Goal: Task Accomplishment & Management: Manage account settings

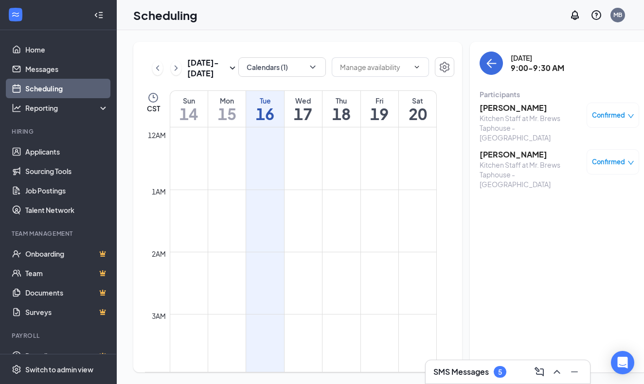
scroll to position [552, 0]
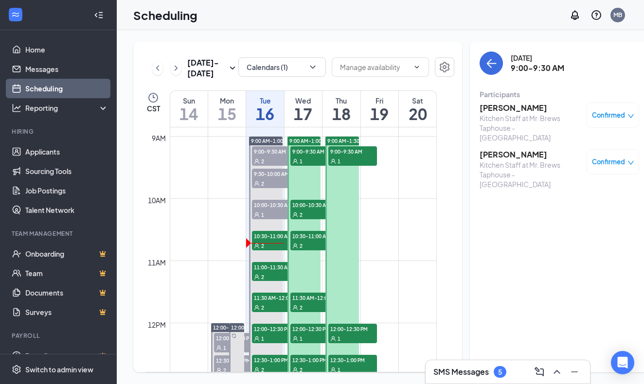
click at [463, 375] on h3 "SMS Messages" at bounding box center [461, 372] width 55 height 11
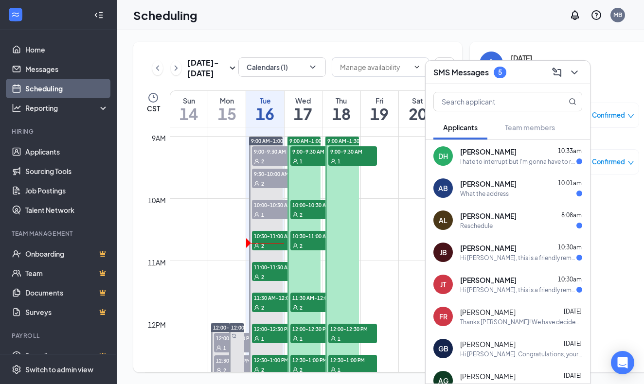
click at [499, 256] on div "Hi Jarrett Beech, this is a friendly reminder. Your meeting with Mr Brews Tapho…" at bounding box center [518, 258] width 116 height 8
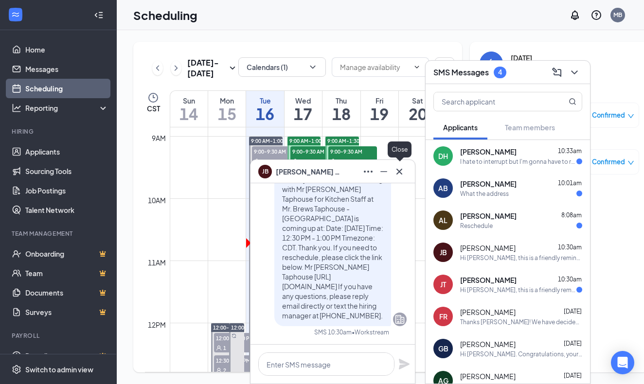
click at [401, 170] on icon "Cross" at bounding box center [400, 171] width 6 height 6
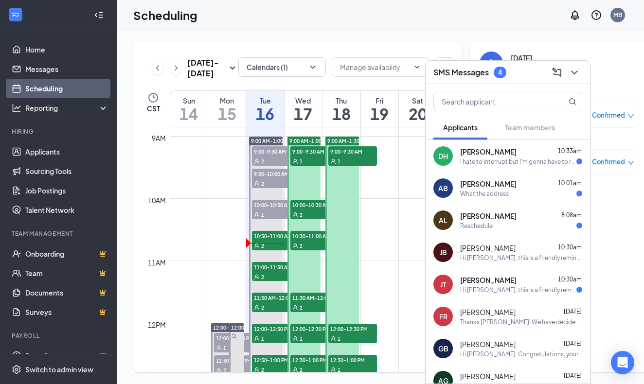
click at [483, 289] on div "Hi Juana Tzul, this is a friendly reminder. Your meeting with Mr Brews Taphouse…" at bounding box center [518, 290] width 116 height 8
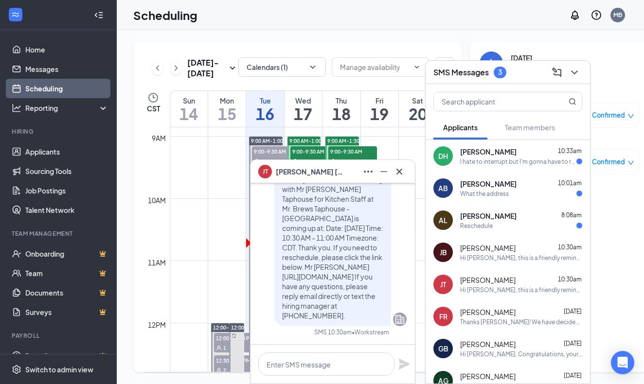
scroll to position [0, 0]
click at [401, 171] on icon "Cross" at bounding box center [400, 172] width 12 height 12
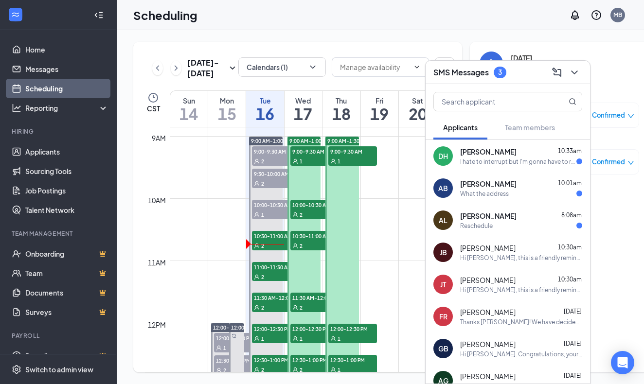
click at [467, 282] on span "Juana Tzul" at bounding box center [487, 280] width 55 height 10
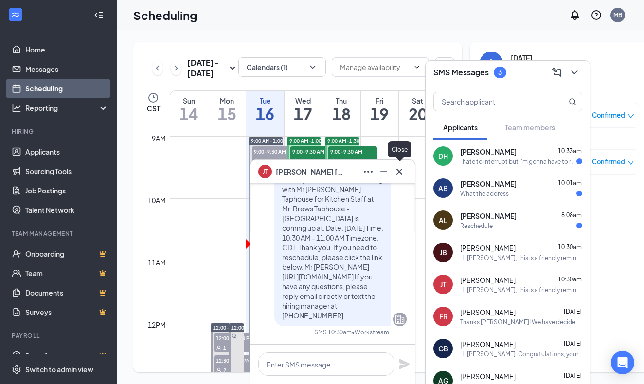
click at [401, 170] on icon "Cross" at bounding box center [400, 171] width 6 height 6
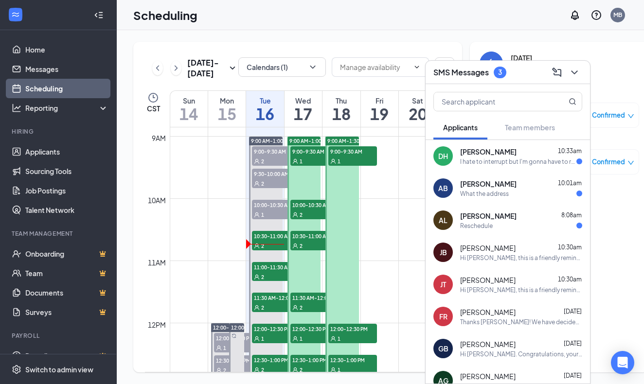
click at [483, 220] on span "Adam Lee" at bounding box center [488, 216] width 56 height 10
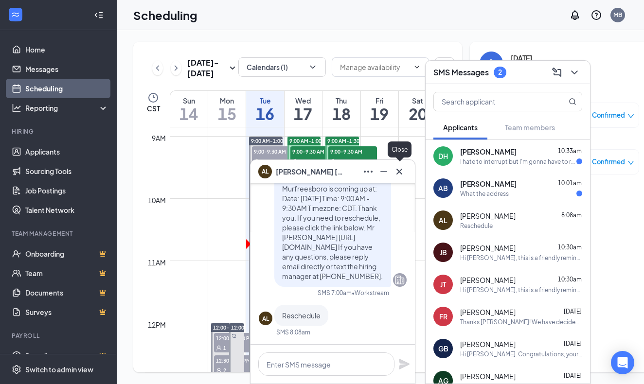
click at [400, 172] on icon "Cross" at bounding box center [400, 172] width 12 height 12
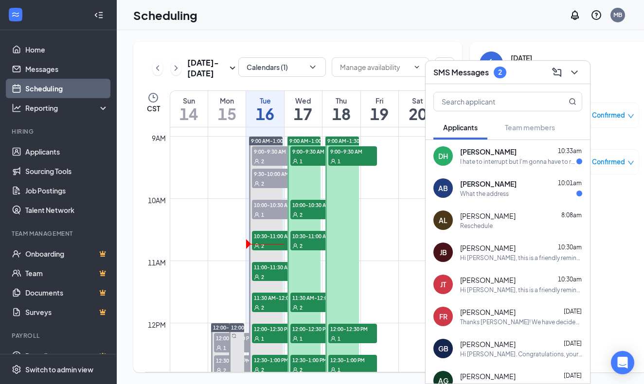
click at [493, 193] on div "What the address" at bounding box center [484, 194] width 49 height 8
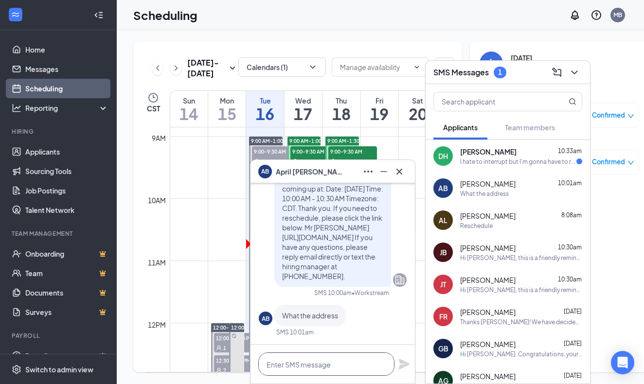
click at [284, 368] on textarea at bounding box center [326, 364] width 136 height 23
type textarea "427 Sam Ridley Parkway West"
click at [405, 362] on icon "Plane" at bounding box center [404, 364] width 11 height 11
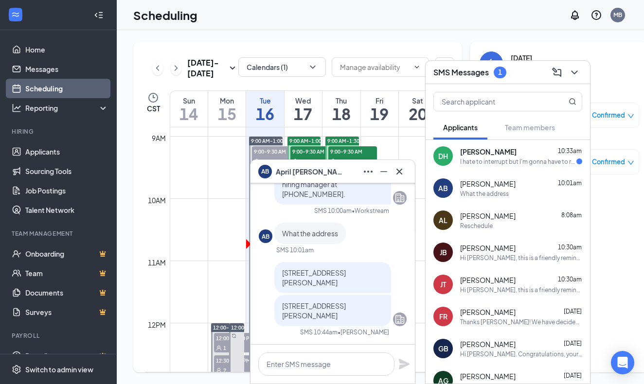
click at [404, 364] on icon "Plane" at bounding box center [404, 364] width 11 height 11
click at [509, 162] on div "I hate to interrupt but I'm gonna have to reschedule this interview for another…" at bounding box center [518, 162] width 116 height 8
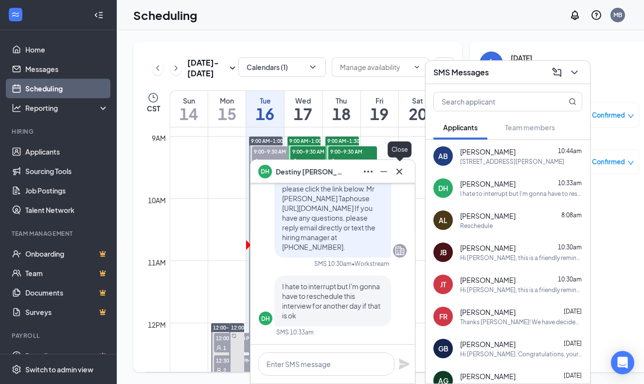
click at [398, 172] on icon "Cross" at bounding box center [400, 172] width 12 height 12
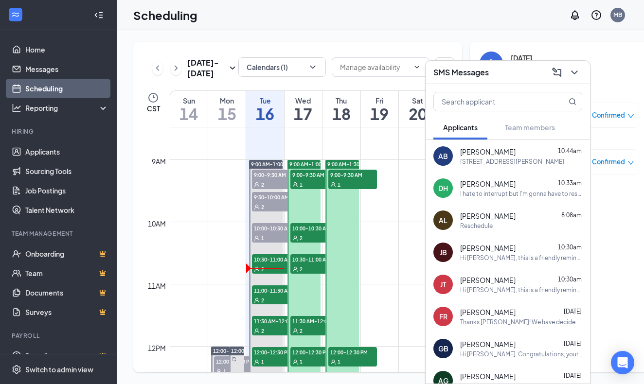
scroll to position [527, 0]
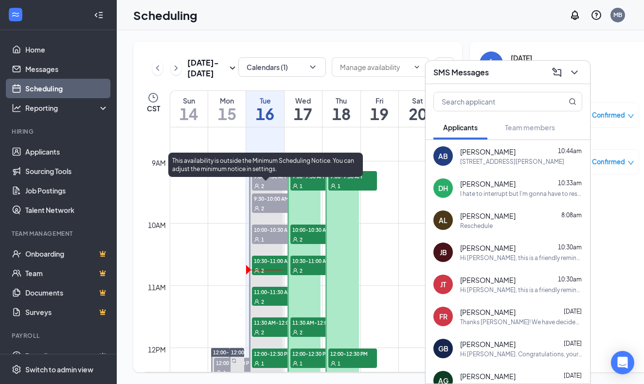
click at [272, 181] on span "9:00-9:30 AM" at bounding box center [276, 176] width 49 height 10
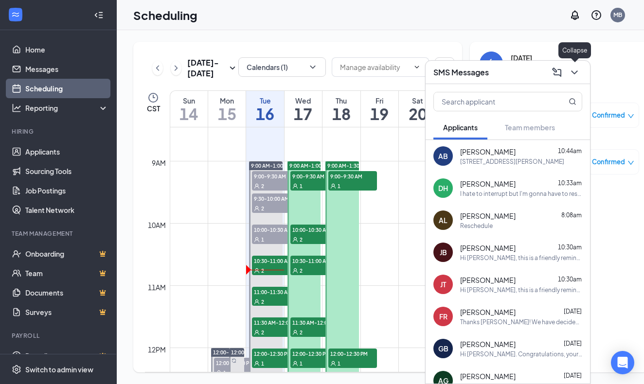
click at [579, 73] on icon "ChevronDown" at bounding box center [575, 73] width 12 height 12
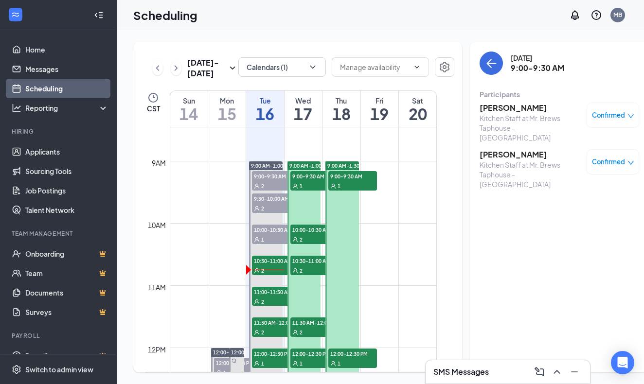
click at [628, 118] on icon "down" at bounding box center [631, 116] width 7 height 7
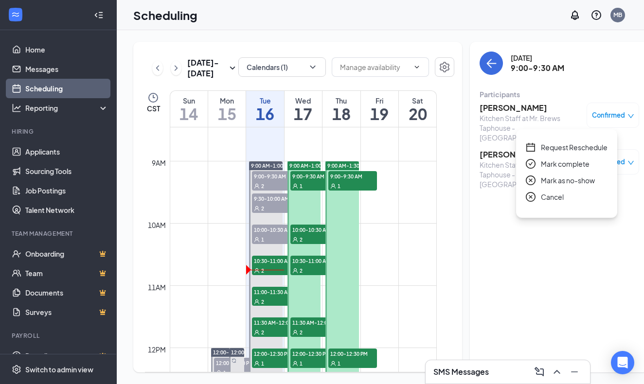
click at [584, 146] on span "Request Reschedule" at bounding box center [574, 147] width 67 height 11
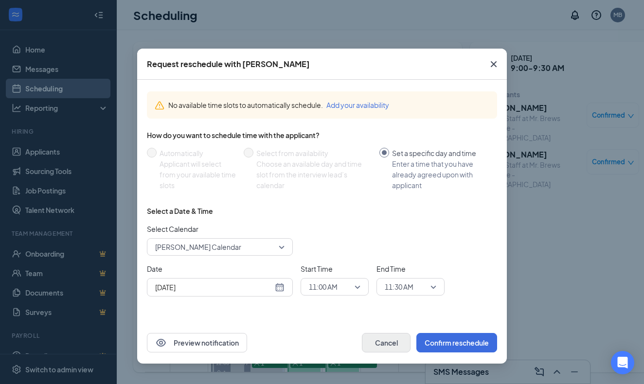
click at [373, 345] on button "Cancel" at bounding box center [386, 342] width 49 height 19
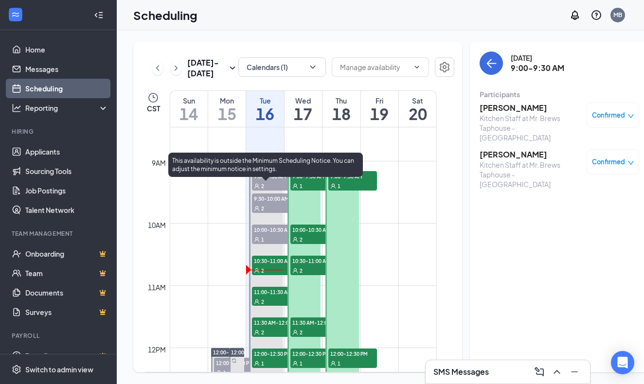
click at [271, 203] on span "9:30-10:00 AM" at bounding box center [276, 199] width 49 height 10
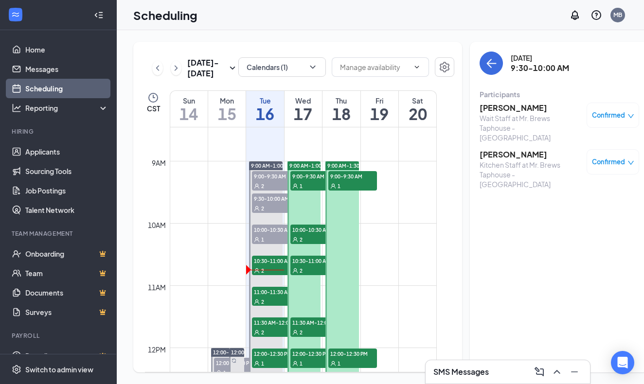
click at [628, 161] on icon "down" at bounding box center [631, 163] width 6 height 4
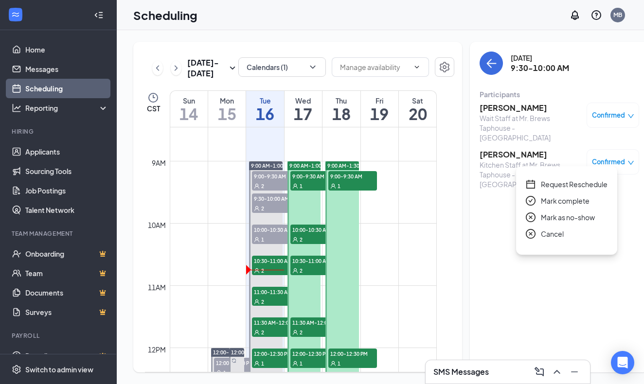
click at [564, 216] on span "Mark as no-show" at bounding box center [568, 217] width 54 height 11
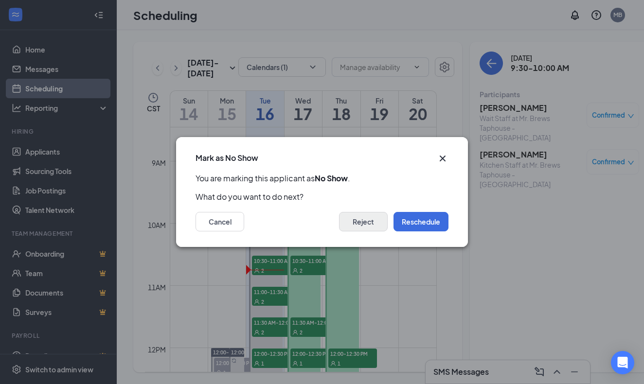
click at [370, 224] on button "Reject" at bounding box center [363, 221] width 49 height 19
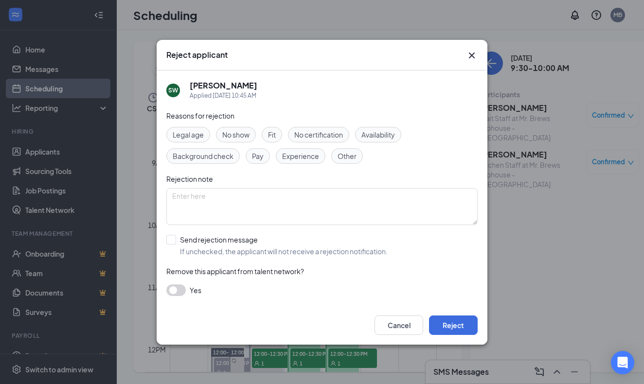
click at [244, 132] on span "No show" at bounding box center [235, 134] width 27 height 11
click at [171, 240] on input "Send rejection message If unchecked, the applicant will not receive a rejection…" at bounding box center [276, 245] width 221 height 21
checkbox input "true"
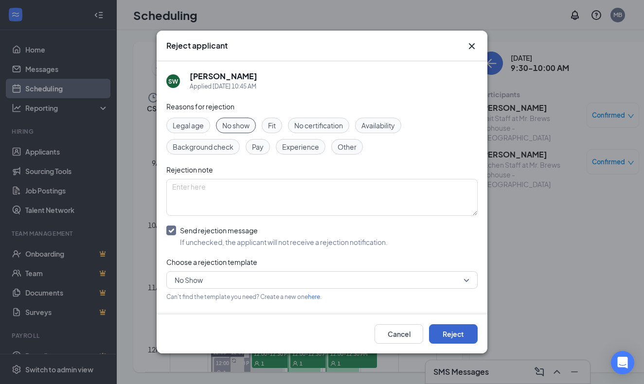
click at [453, 336] on button "Reject" at bounding box center [453, 334] width 49 height 19
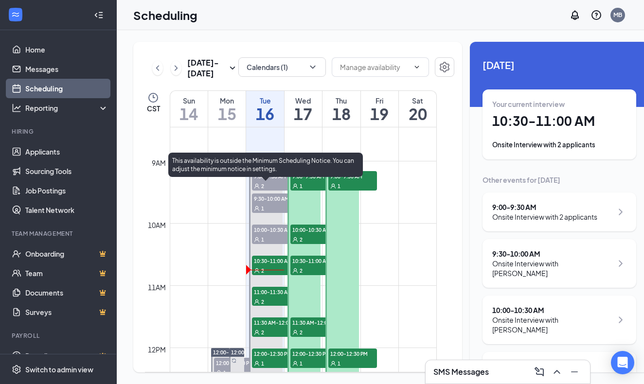
click at [267, 181] on span "9:00-9:30 AM" at bounding box center [276, 176] width 49 height 10
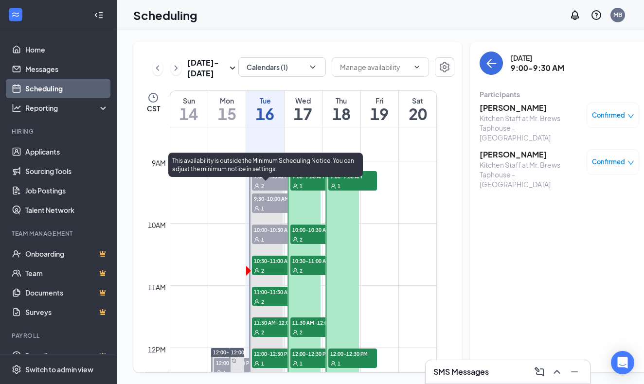
click at [268, 203] on span "9:30-10:00 AM" at bounding box center [276, 199] width 49 height 10
click at [269, 244] on div "1" at bounding box center [276, 240] width 49 height 10
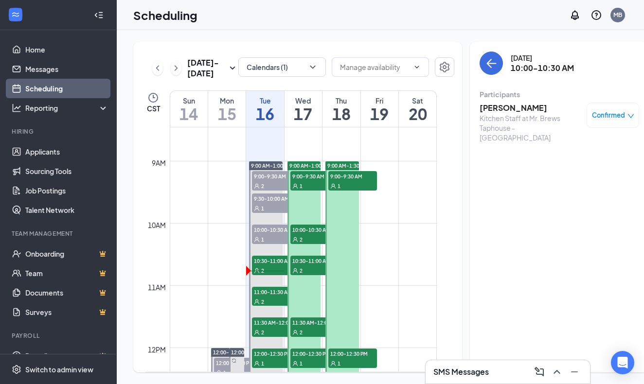
click at [628, 117] on icon "down" at bounding box center [631, 116] width 7 height 7
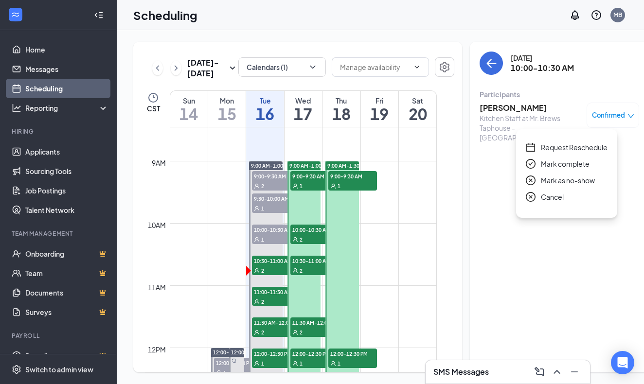
click at [579, 180] on span "Mark as no-show" at bounding box center [568, 180] width 54 height 11
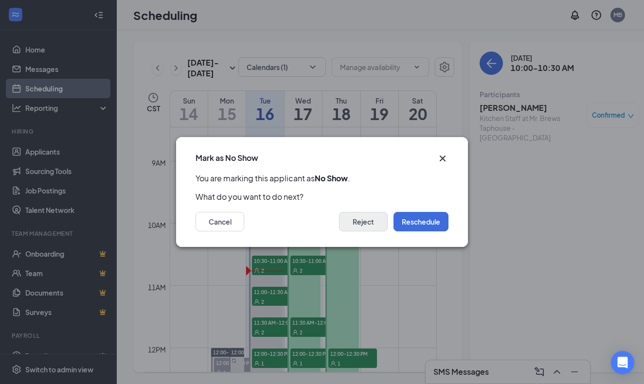
click at [358, 225] on button "Reject" at bounding box center [363, 221] width 49 height 19
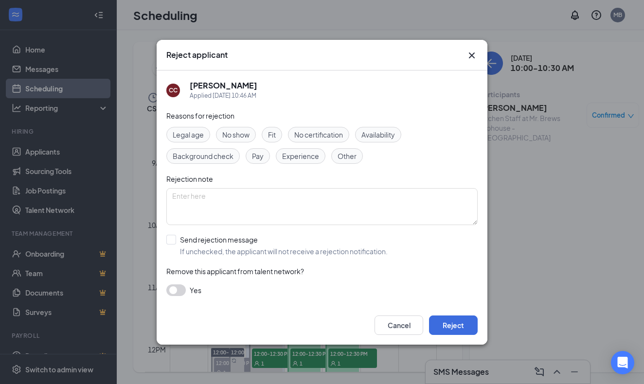
click at [244, 132] on span "No show" at bounding box center [235, 134] width 27 height 11
click at [173, 240] on div at bounding box center [171, 240] width 10 height 10
click at [173, 240] on input "Send rejection message If unchecked, the applicant will not receive a rejection…" at bounding box center [276, 245] width 221 height 21
checkbox input "true"
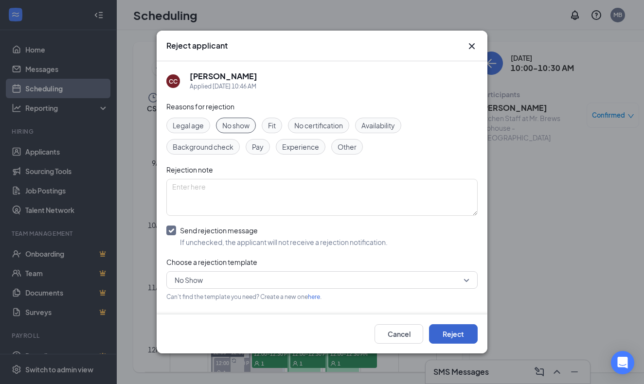
click at [474, 330] on button "Reject" at bounding box center [453, 334] width 49 height 19
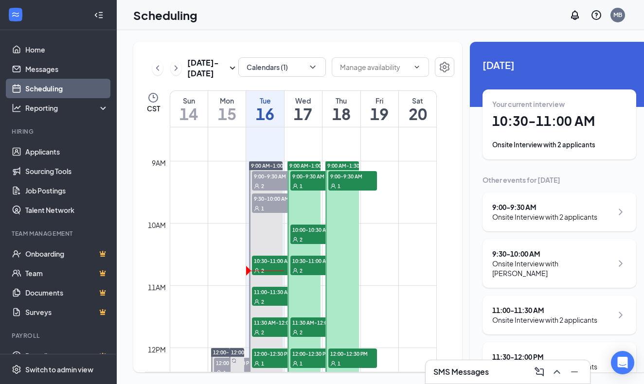
click at [531, 128] on h1 "10:30 - 11:00 AM" at bounding box center [560, 121] width 134 height 17
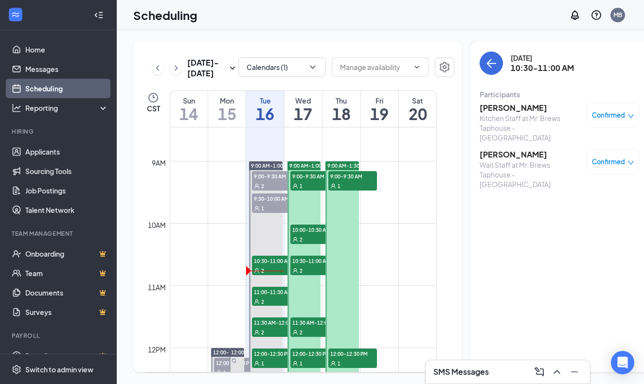
click at [628, 115] on icon "down" at bounding box center [631, 116] width 7 height 7
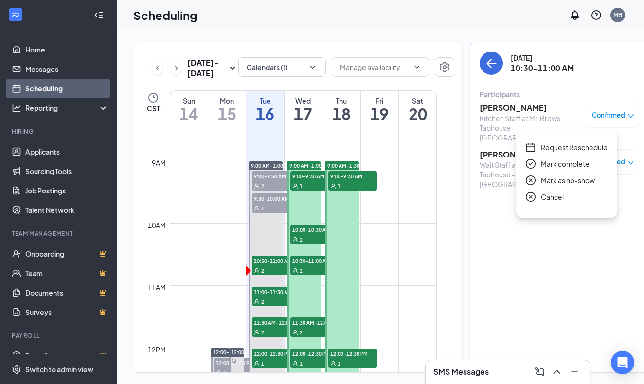
click at [551, 179] on span "Mark as no-show" at bounding box center [568, 180] width 54 height 11
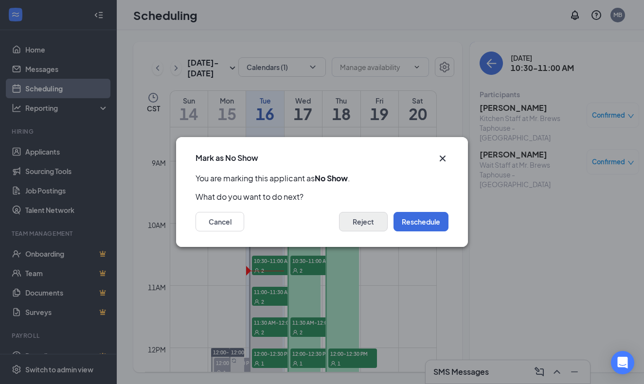
click at [368, 224] on button "Reject" at bounding box center [363, 221] width 49 height 19
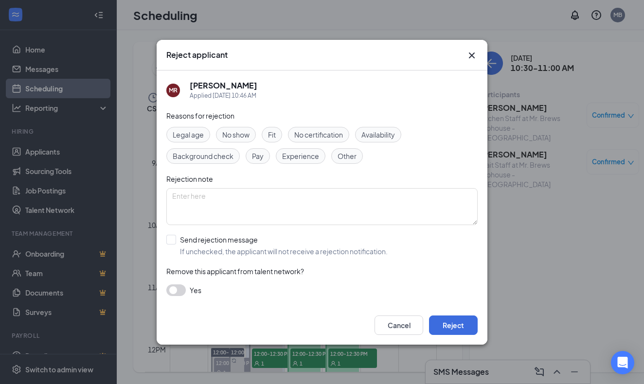
click at [245, 134] on span "No show" at bounding box center [235, 134] width 27 height 11
click at [174, 240] on div at bounding box center [171, 240] width 10 height 10
click at [174, 240] on input "Send rejection message If unchecked, the applicant will not receive a rejection…" at bounding box center [276, 245] width 221 height 21
checkbox input "true"
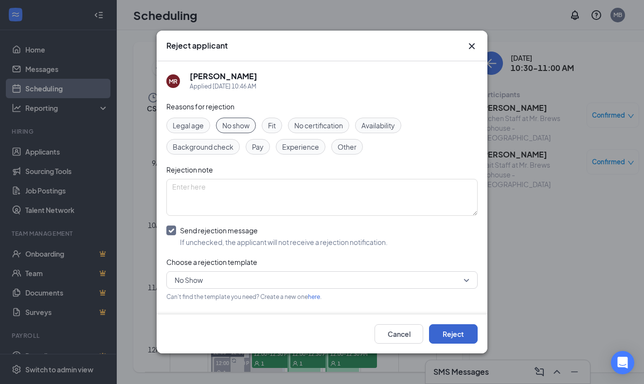
click at [452, 334] on button "Reject" at bounding box center [453, 334] width 49 height 19
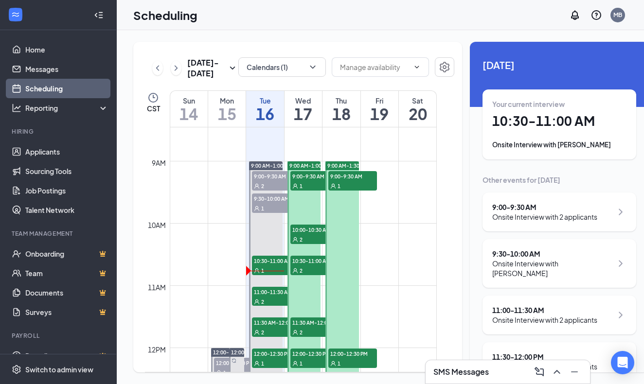
click at [528, 128] on h1 "10:30 - 11:00 AM" at bounding box center [560, 121] width 134 height 17
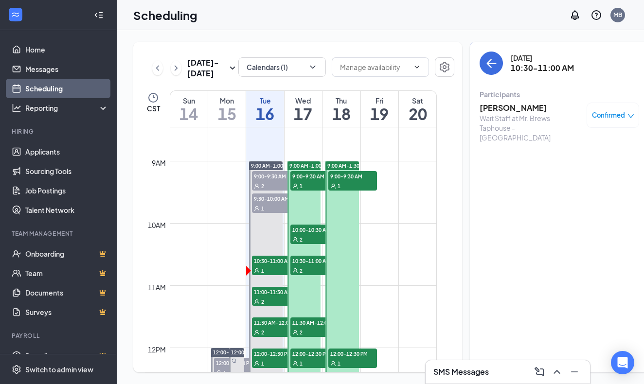
click at [628, 116] on icon "down" at bounding box center [631, 116] width 7 height 7
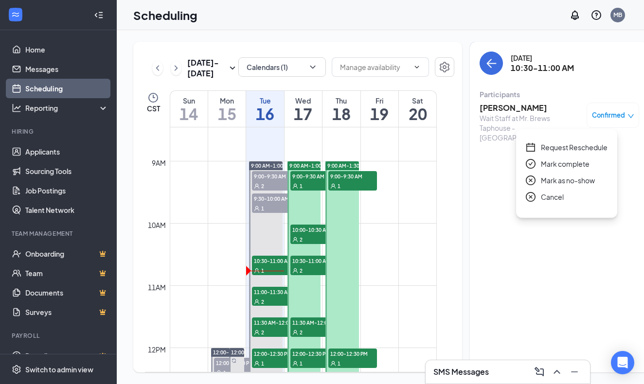
click at [563, 181] on span "Mark as no-show" at bounding box center [568, 180] width 54 height 11
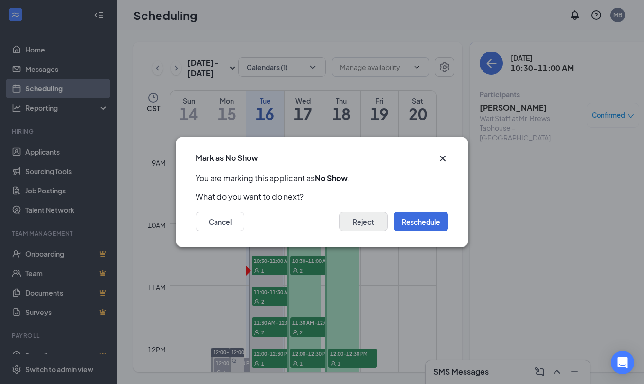
click at [371, 225] on button "Reject" at bounding box center [363, 221] width 49 height 19
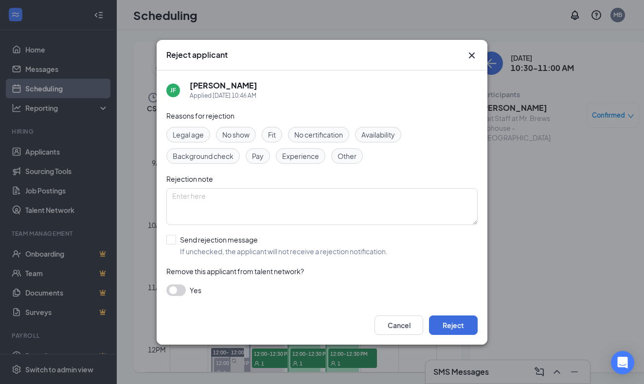
click at [245, 133] on span "No show" at bounding box center [235, 134] width 27 height 11
click at [172, 238] on div at bounding box center [171, 240] width 10 height 10
click at [172, 238] on input "Send rejection message If unchecked, the applicant will not receive a rejection…" at bounding box center [276, 245] width 221 height 21
checkbox input "true"
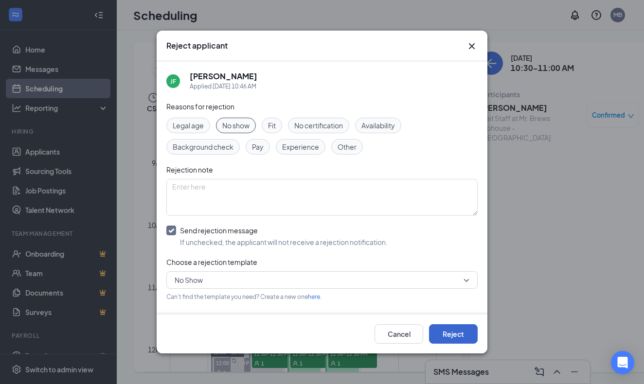
click at [454, 335] on button "Reject" at bounding box center [453, 334] width 49 height 19
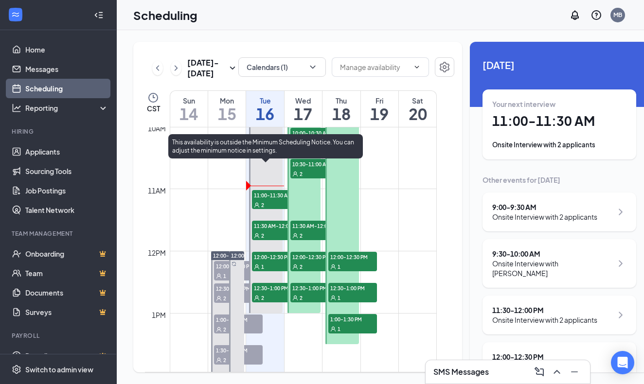
scroll to position [628, 0]
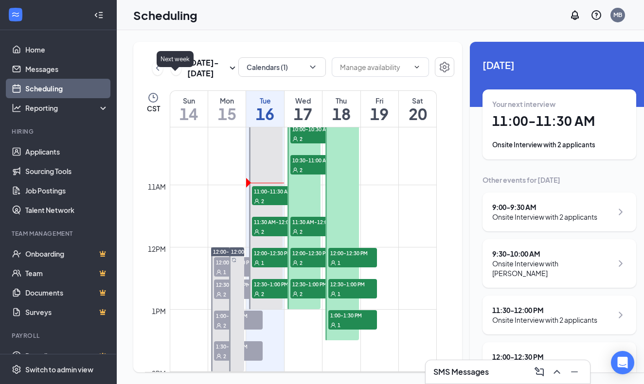
click at [173, 74] on icon "ChevronRight" at bounding box center [176, 68] width 10 height 12
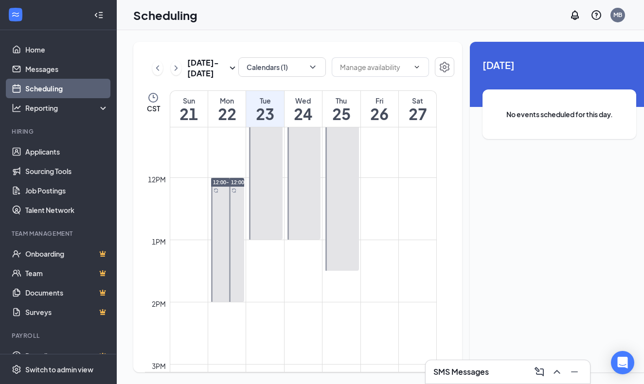
scroll to position [711, 0]
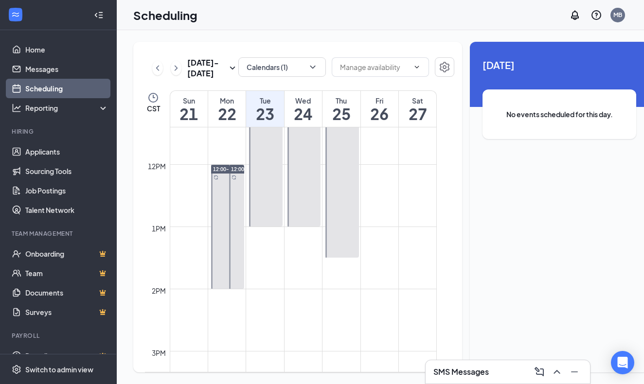
click at [227, 189] on div "12:00-2:00 PM" at bounding box center [236, 226] width 18 height 125
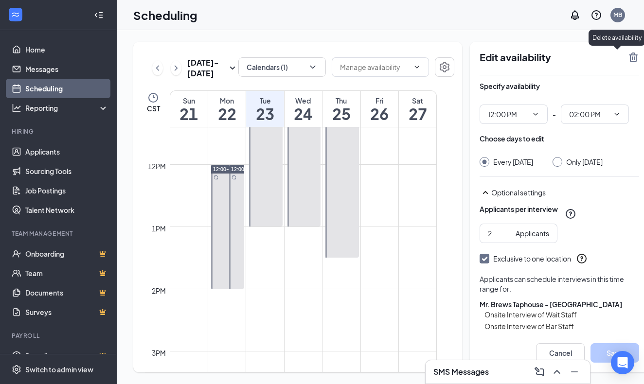
click at [628, 60] on icon "TrashOutline" at bounding box center [634, 58] width 12 height 12
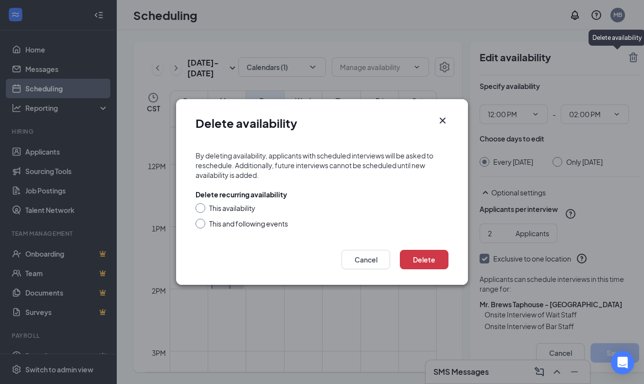
click at [203, 208] on div at bounding box center [201, 208] width 10 height 10
click at [201, 208] on input "This availability" at bounding box center [199, 206] width 7 height 7
radio input "true"
click at [418, 263] on button "Delete" at bounding box center [424, 259] width 49 height 19
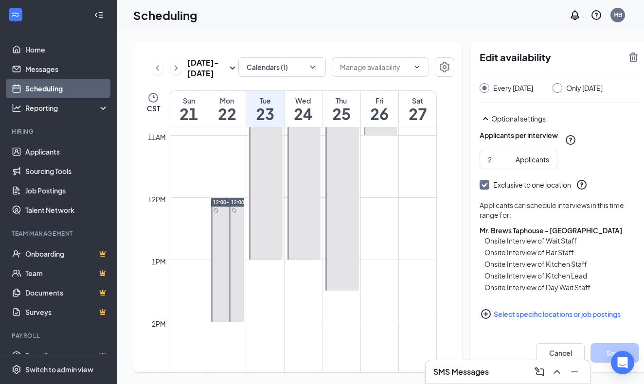
scroll to position [666, 0]
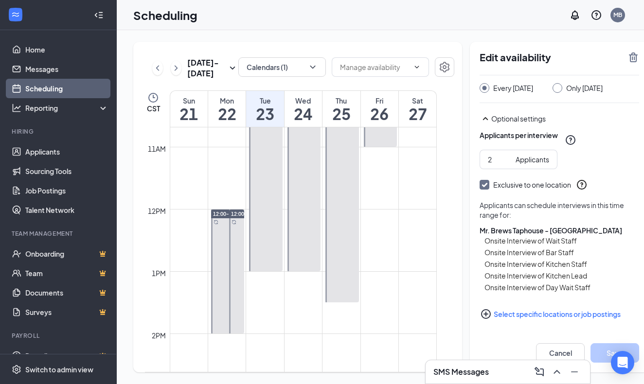
click at [228, 237] on div "12:00-2:00 PM" at bounding box center [236, 271] width 18 height 125
click at [553, 90] on div at bounding box center [558, 88] width 10 height 10
click at [553, 87] on input "Only [DATE]" at bounding box center [556, 86] width 7 height 7
radio input "true"
radio input "false"
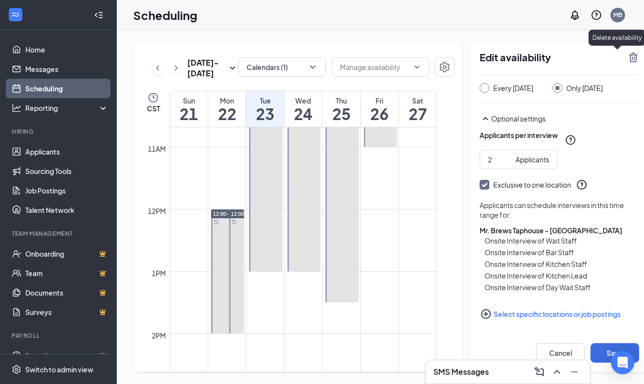
click at [629, 57] on icon "TrashOutline" at bounding box center [633, 58] width 9 height 10
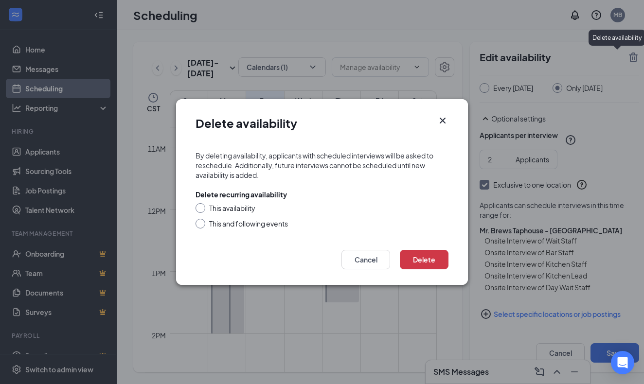
click at [199, 206] on input "This availability" at bounding box center [199, 206] width 7 height 7
radio input "true"
click at [416, 260] on button "Delete" at bounding box center [424, 259] width 49 height 19
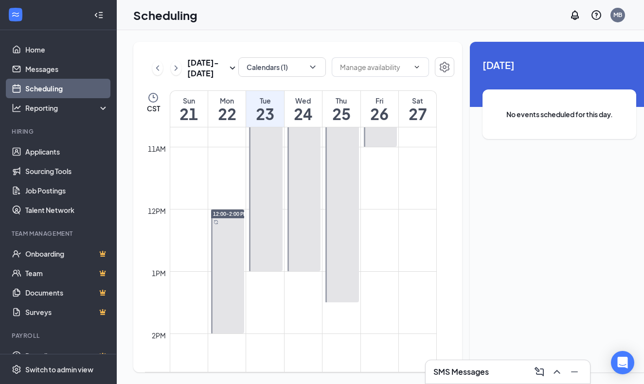
click at [230, 122] on h1 "22" at bounding box center [226, 114] width 37 height 17
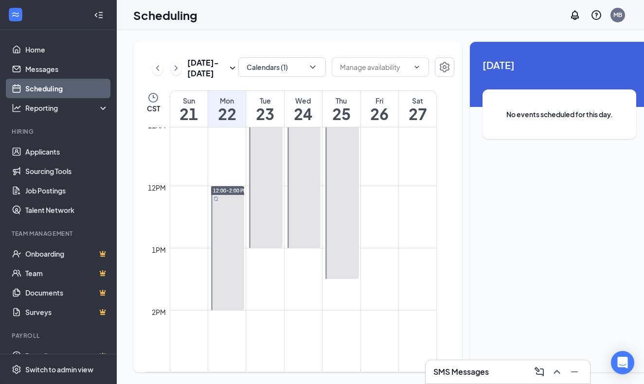
scroll to position [712, 0]
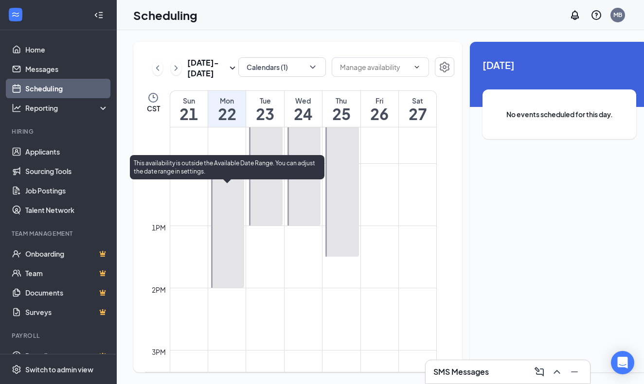
click at [226, 172] on span "12:00-2:00 PM" at bounding box center [230, 168] width 35 height 7
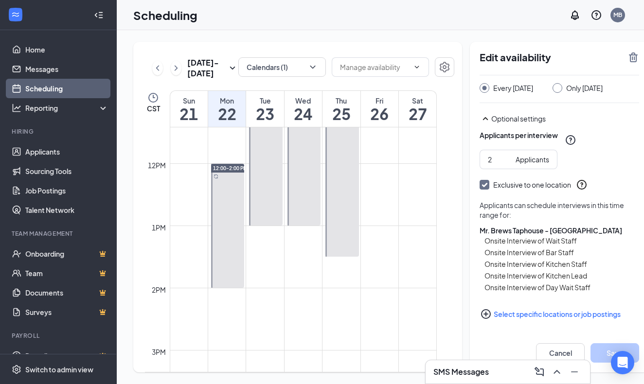
click at [553, 90] on div at bounding box center [558, 88] width 10 height 10
click at [553, 87] on input "Only [DATE]" at bounding box center [556, 86] width 7 height 7
radio input "true"
radio input "false"
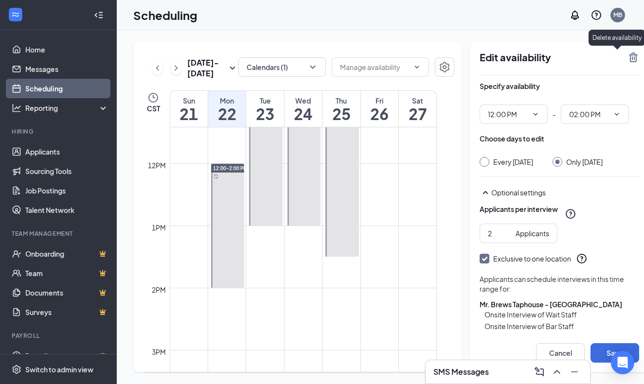
click at [628, 58] on icon "TrashOutline" at bounding box center [634, 58] width 12 height 12
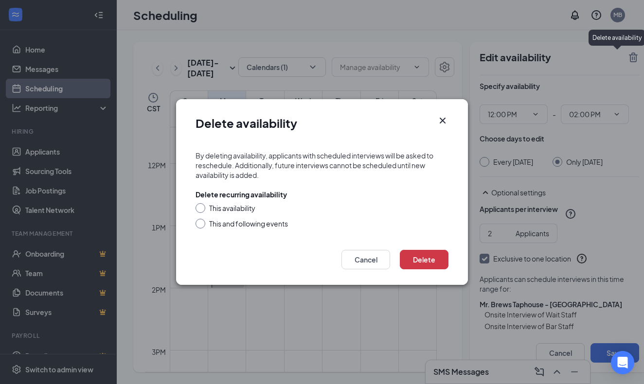
click at [200, 208] on input "This availability" at bounding box center [199, 206] width 7 height 7
radio input "true"
click at [416, 259] on button "Delete" at bounding box center [424, 259] width 49 height 19
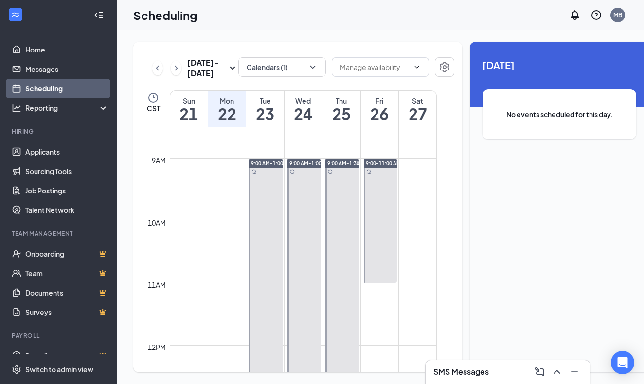
scroll to position [530, 0]
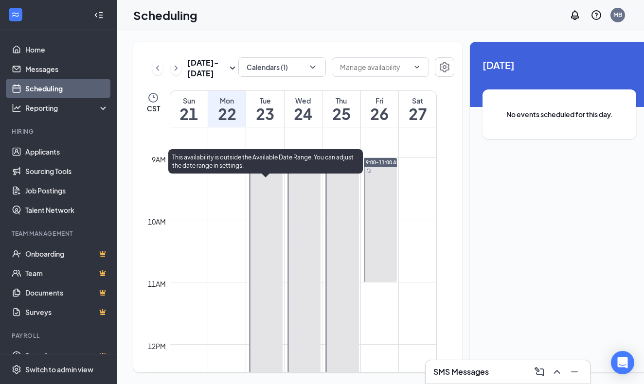
click at [269, 166] on span "9:00 AM-1:00 PM" at bounding box center [271, 162] width 40 height 7
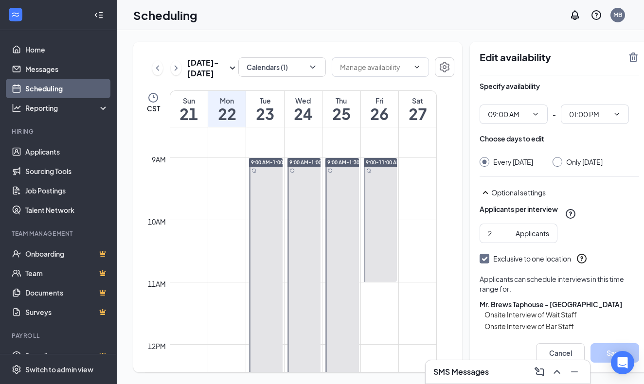
click at [553, 162] on input "Only [DATE]" at bounding box center [556, 160] width 7 height 7
radio input "true"
radio input "false"
click at [628, 59] on icon "TrashOutline" at bounding box center [634, 58] width 12 height 12
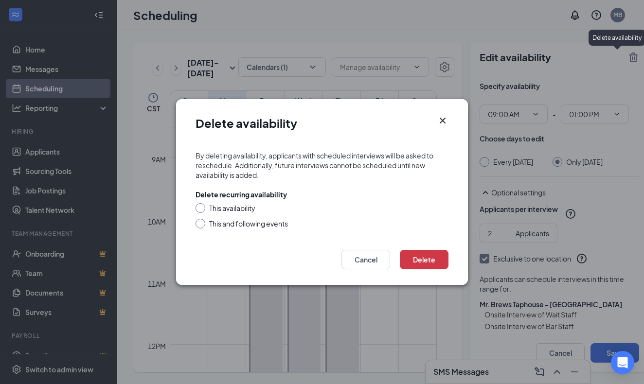
click at [201, 206] on input "This availability" at bounding box center [199, 206] width 7 height 7
radio input "true"
click at [415, 261] on button "Delete" at bounding box center [424, 259] width 49 height 19
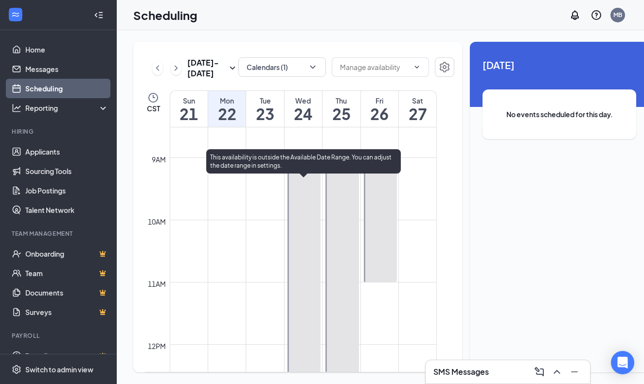
click at [308, 166] on span "9:00 AM-1:00 PM" at bounding box center [310, 162] width 40 height 7
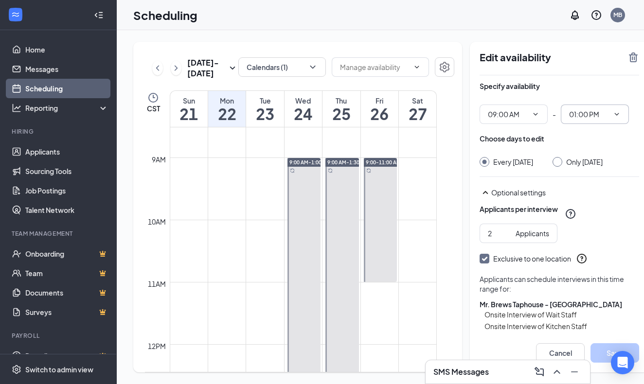
click at [613, 113] on icon "ChevronDown" at bounding box center [617, 114] width 8 height 8
click at [569, 141] on div "Choose days to edit" at bounding box center [560, 143] width 160 height 19
click at [613, 116] on icon "ChevronDown" at bounding box center [617, 114] width 8 height 8
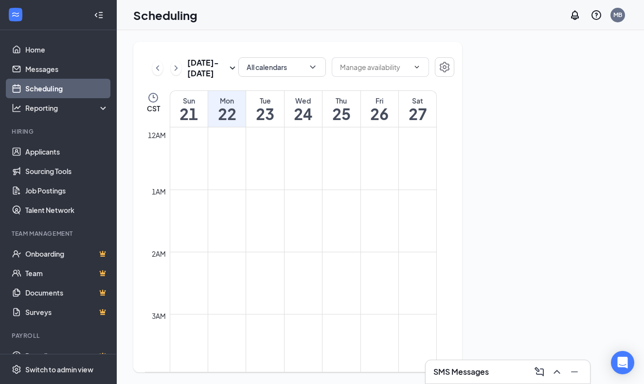
scroll to position [478, 0]
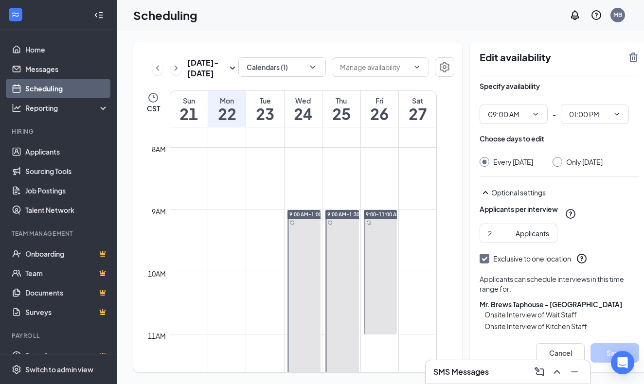
click at [306, 122] on h1 "24" at bounding box center [303, 114] width 37 height 17
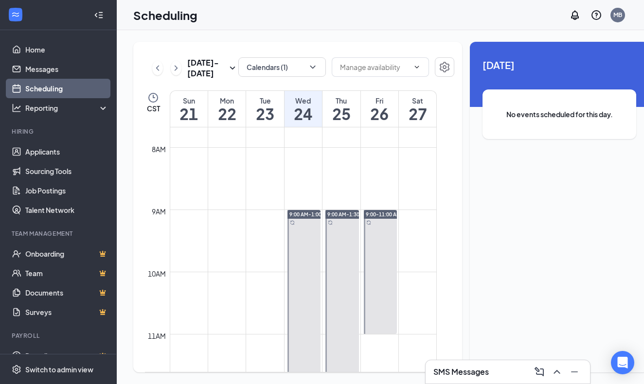
click at [302, 122] on h1 "24" at bounding box center [303, 114] width 37 height 17
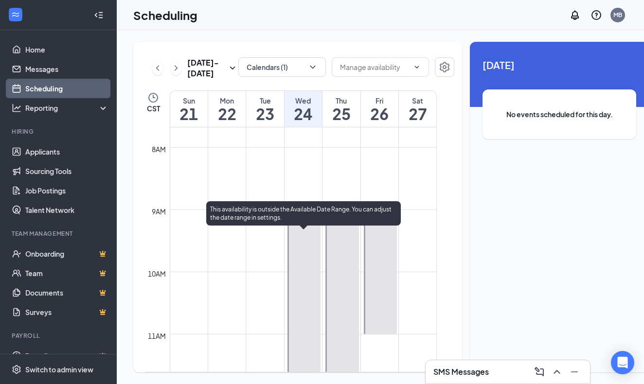
click at [302, 218] on span "9:00 AM-1:00 PM" at bounding box center [310, 214] width 40 height 7
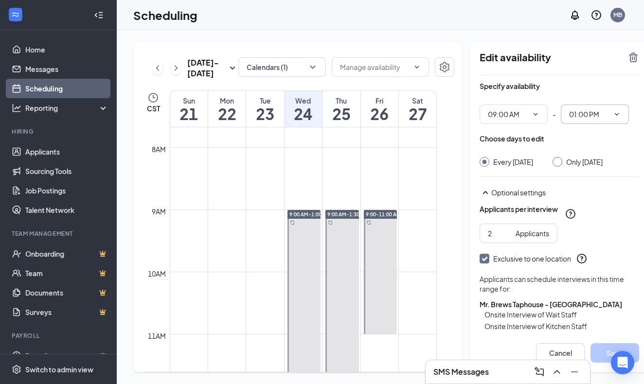
click at [613, 116] on icon "ChevronDown" at bounding box center [617, 114] width 8 height 8
click at [613, 114] on icon "ChevronDown" at bounding box center [617, 114] width 8 height 8
click at [583, 111] on input "01:00 PM" at bounding box center [589, 114] width 40 height 11
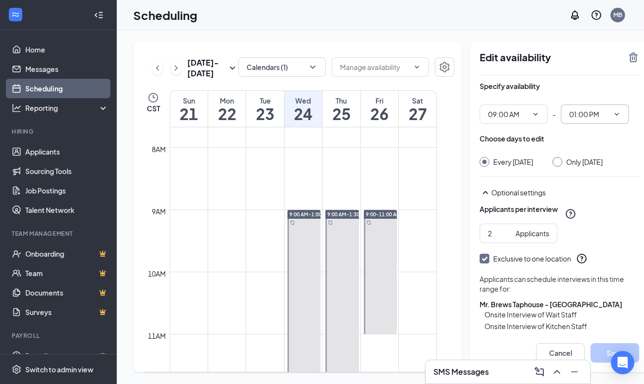
click at [583, 111] on input "01:00 PM" at bounding box center [589, 114] width 40 height 11
click at [579, 215] on div "11:00 AM" at bounding box center [591, 216] width 29 height 11
type input "11:00 AM"
click at [553, 164] on input "Only [DATE]" at bounding box center [556, 160] width 7 height 7
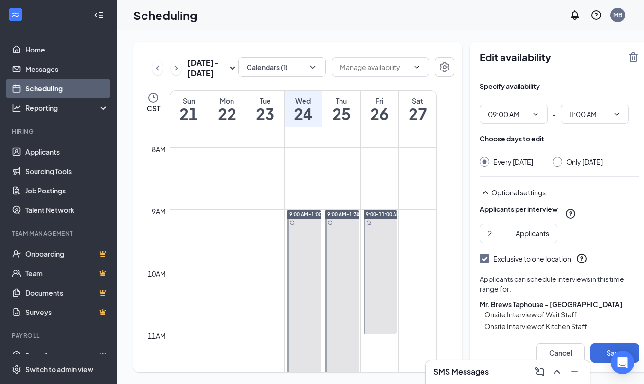
radio input "true"
radio input "false"
click at [596, 352] on button "Save" at bounding box center [615, 353] width 49 height 19
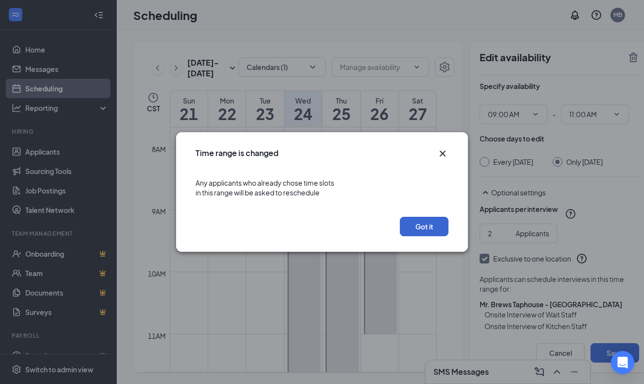
click at [430, 228] on button "Got it" at bounding box center [424, 226] width 49 height 19
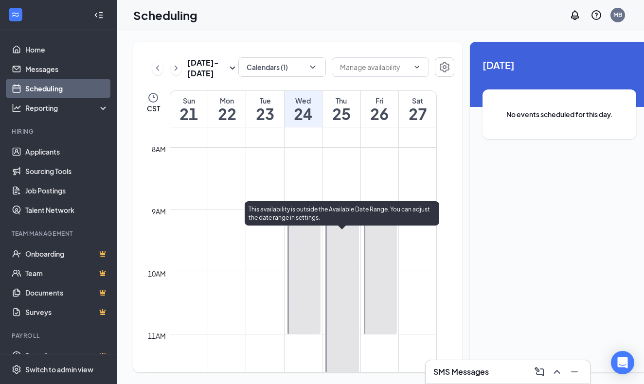
click at [343, 218] on span "9:00 AM-1:30 PM" at bounding box center [348, 214] width 40 height 7
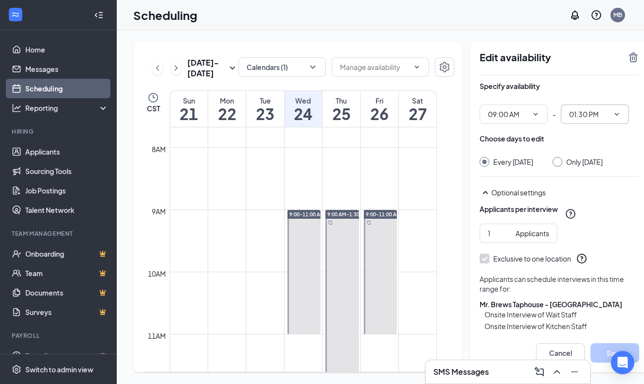
click at [613, 115] on icon "ChevronDown" at bounding box center [617, 114] width 8 height 8
click at [553, 160] on input "Only Thursday, Sep 25" at bounding box center [556, 160] width 7 height 7
radio input "true"
radio input "false"
click at [613, 114] on icon "ChevronDown" at bounding box center [617, 114] width 8 height 8
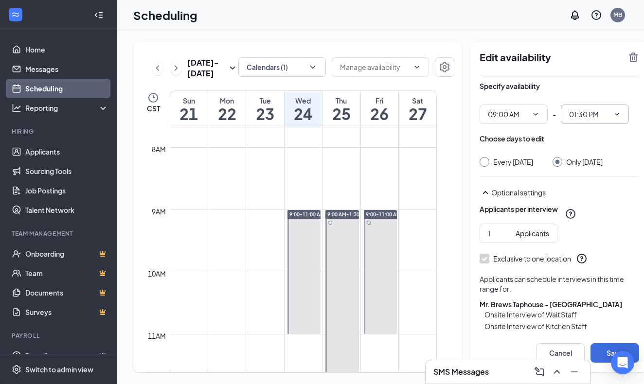
click at [613, 114] on icon "ChevronDown" at bounding box center [617, 114] width 8 height 8
click at [573, 115] on input "01:30 PM" at bounding box center [589, 114] width 40 height 11
click at [579, 228] on div "11:00 AM" at bounding box center [591, 226] width 29 height 11
type input "11:00 AM"
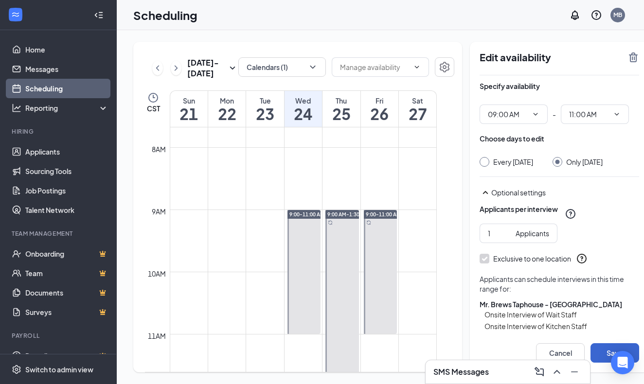
click at [603, 357] on button "Save" at bounding box center [615, 353] width 49 height 19
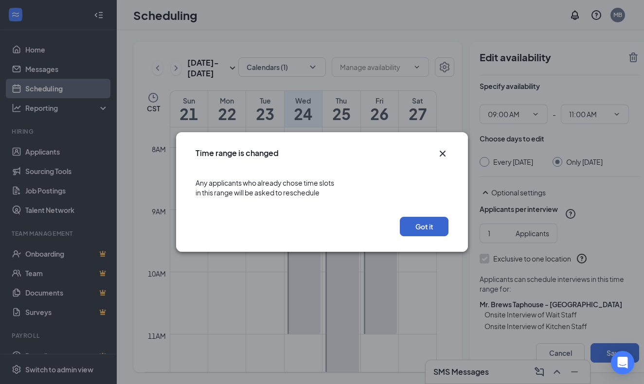
click at [424, 228] on button "Got it" at bounding box center [424, 226] width 49 height 19
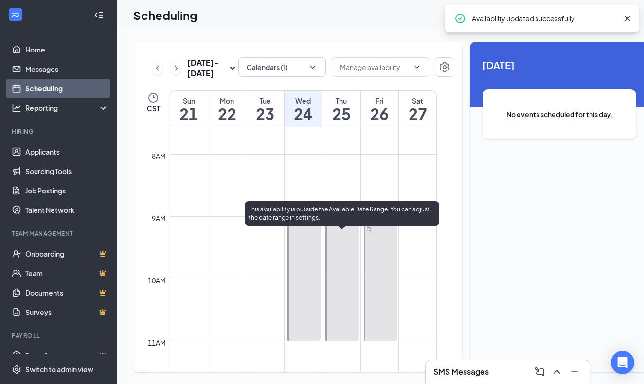
scroll to position [471, 0]
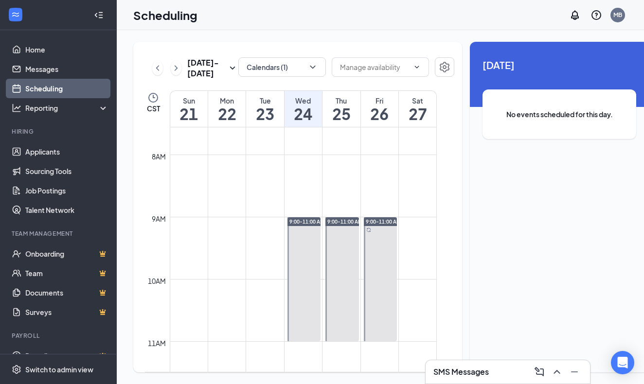
click at [60, 88] on link "Scheduling" at bounding box center [66, 88] width 83 height 19
click at [157, 71] on icon "ChevronLeft" at bounding box center [157, 67] width 3 height 5
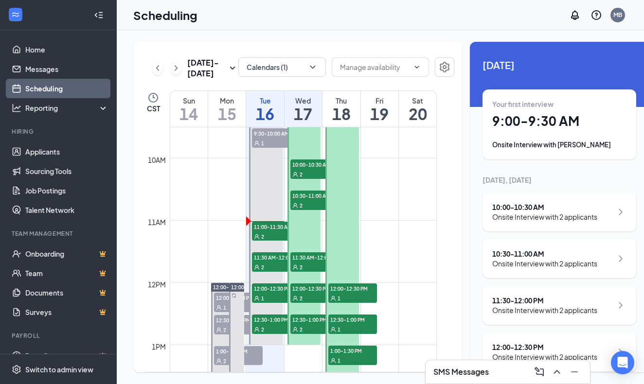
scroll to position [594, 0]
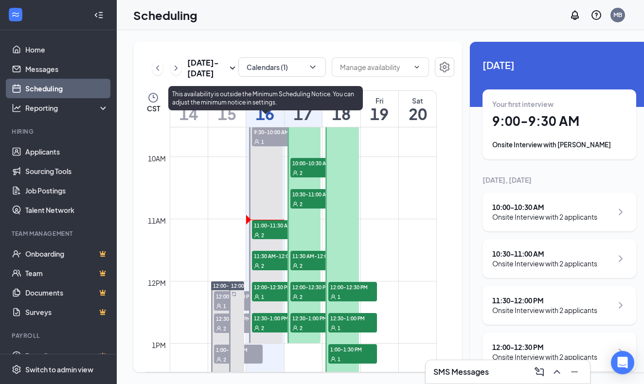
click at [266, 230] on span "11:00-11:30 AM" at bounding box center [276, 225] width 49 height 10
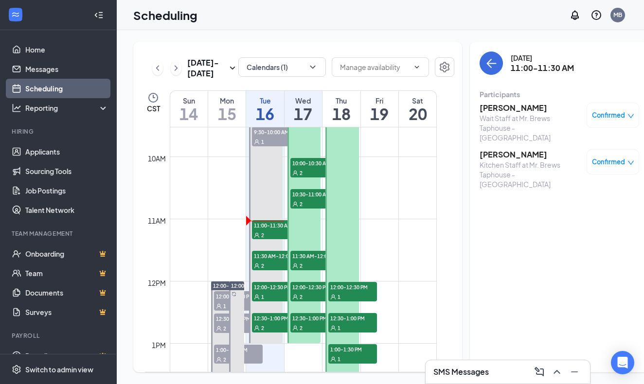
click at [491, 149] on h3 "litzy godoy" at bounding box center [531, 154] width 102 height 11
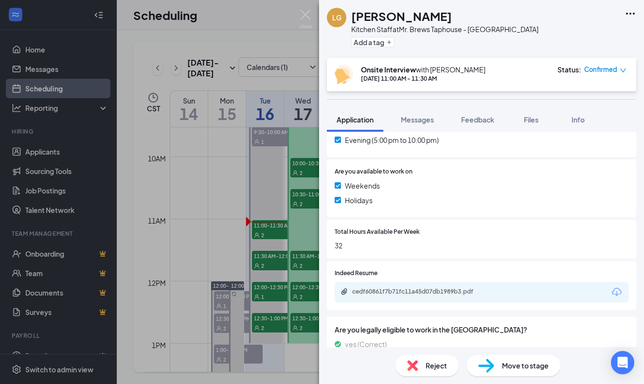
scroll to position [355, 0]
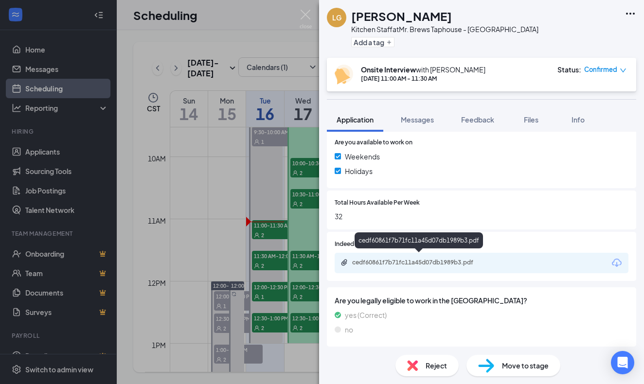
click at [412, 260] on div "cedf60861f7b71fc11a45d07db1989b3.pdf" at bounding box center [420, 263] width 136 height 8
click at [409, 259] on div "cedf60861f7b71fc11a45d07db1989b3.pdf" at bounding box center [420, 263] width 136 height 8
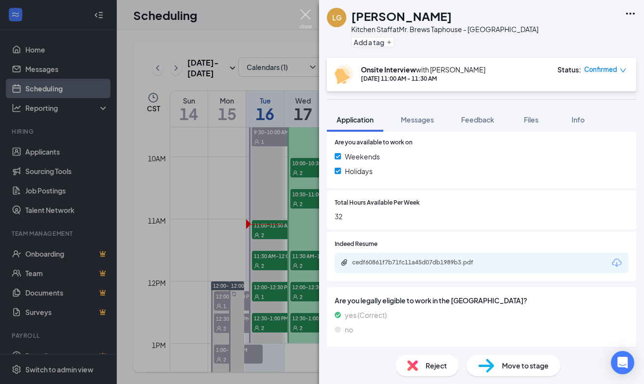
click at [305, 15] on img at bounding box center [306, 19] width 12 height 19
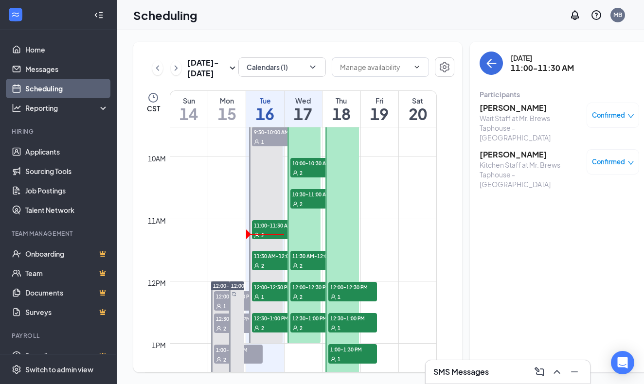
click at [516, 110] on h3 "Kristen McAnally" at bounding box center [531, 108] width 102 height 11
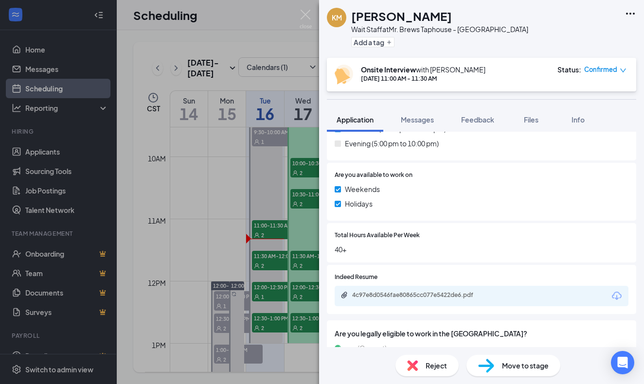
scroll to position [336, 0]
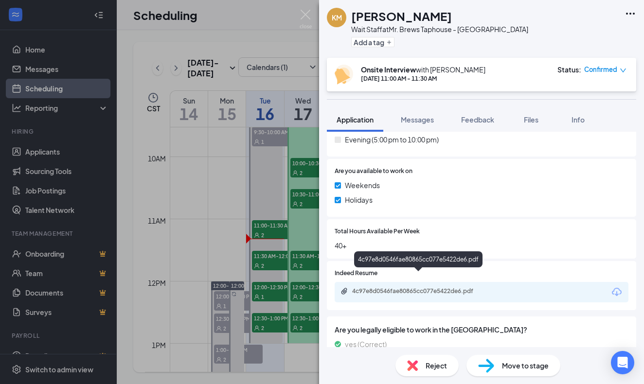
click at [454, 288] on div "4c97e8d0546fae80865cc077e5422de6.pdf" at bounding box center [420, 292] width 136 height 8
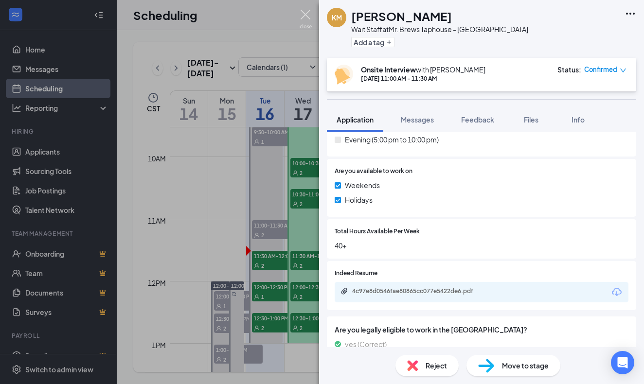
click at [308, 11] on img at bounding box center [306, 19] width 12 height 19
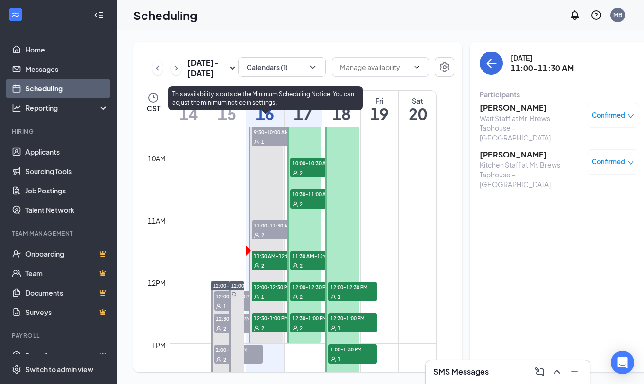
click at [267, 261] on span "11:30 AM-12:00 PM" at bounding box center [276, 256] width 49 height 10
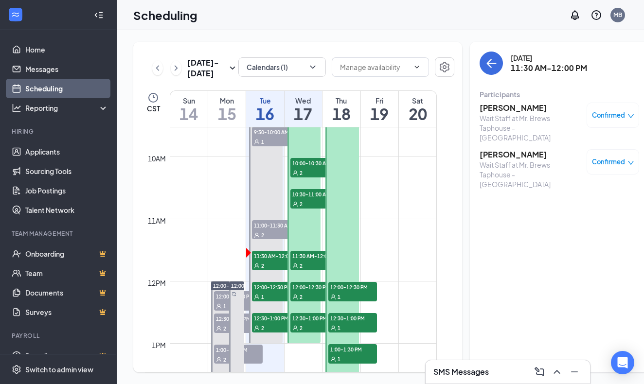
click at [496, 107] on h3 "Autumn Roderick" at bounding box center [531, 108] width 102 height 11
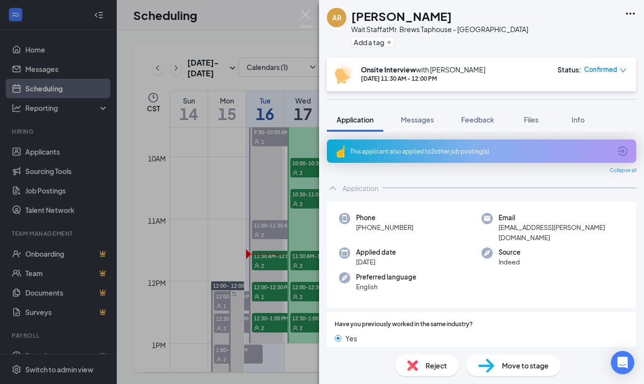
click at [386, 152] on div "This applicant also applied to 2 other job posting(s)" at bounding box center [480, 151] width 261 height 8
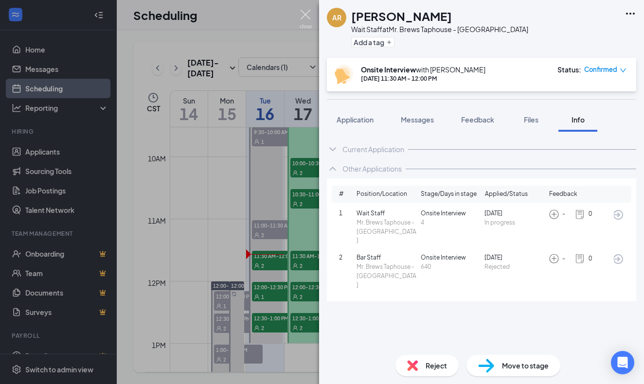
click at [305, 14] on img at bounding box center [306, 19] width 12 height 19
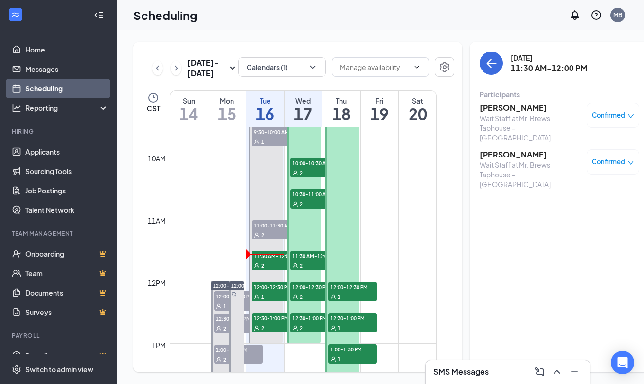
click at [488, 112] on h3 "Autumn Roderick" at bounding box center [531, 108] width 102 height 11
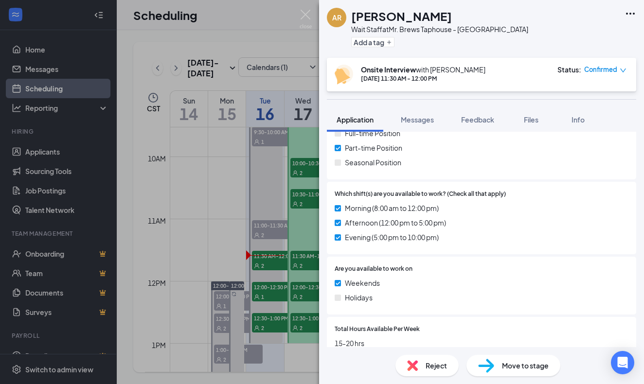
scroll to position [267, 0]
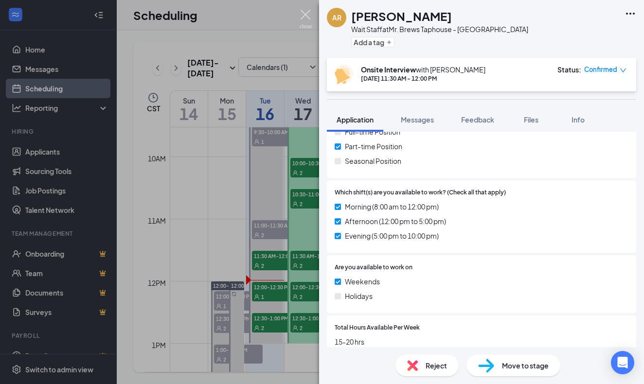
click at [306, 12] on img at bounding box center [306, 19] width 12 height 19
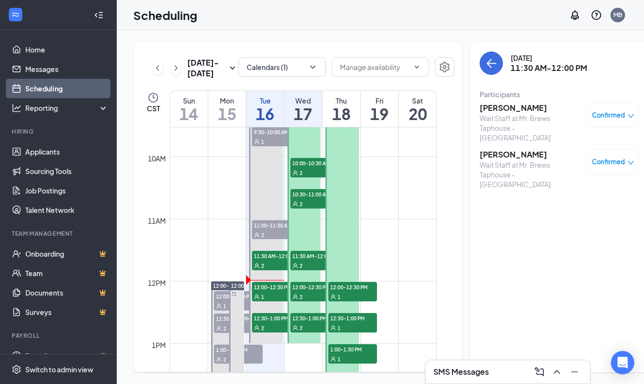
click at [628, 161] on icon "down" at bounding box center [631, 163] width 6 height 4
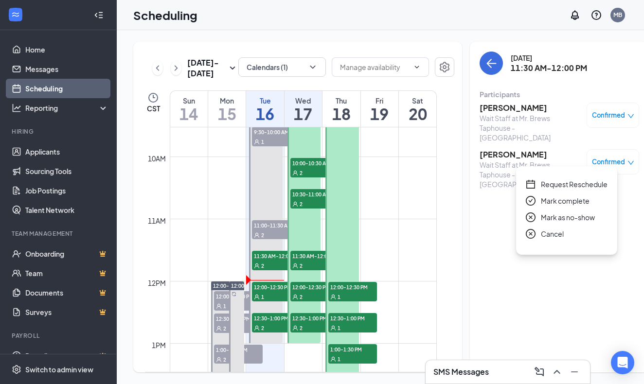
click at [572, 219] on span "Mark as no-show" at bounding box center [568, 217] width 54 height 11
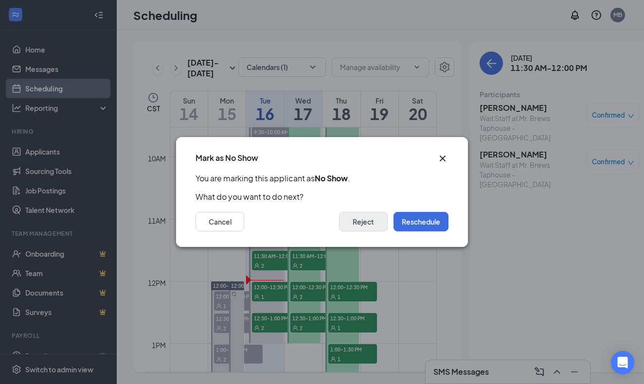
click at [367, 225] on button "Reject" at bounding box center [363, 221] width 49 height 19
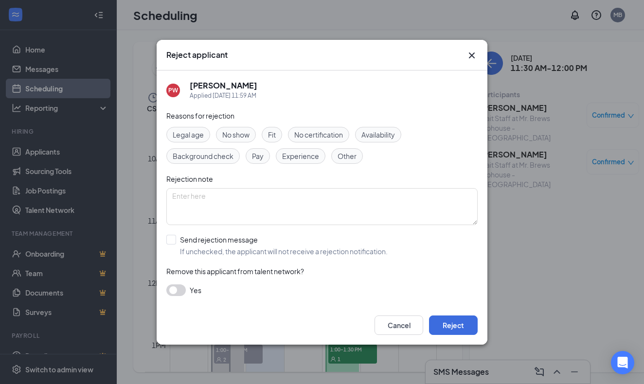
click at [241, 140] on span "No show" at bounding box center [235, 134] width 27 height 11
click at [173, 243] on div at bounding box center [171, 240] width 10 height 10
click at [173, 243] on input "Send rejection message If unchecked, the applicant will not receive a rejection…" at bounding box center [276, 245] width 221 height 21
checkbox input "true"
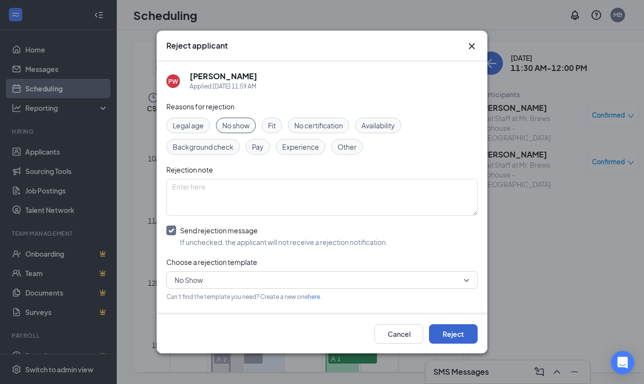
click at [441, 327] on button "Reject" at bounding box center [453, 334] width 49 height 19
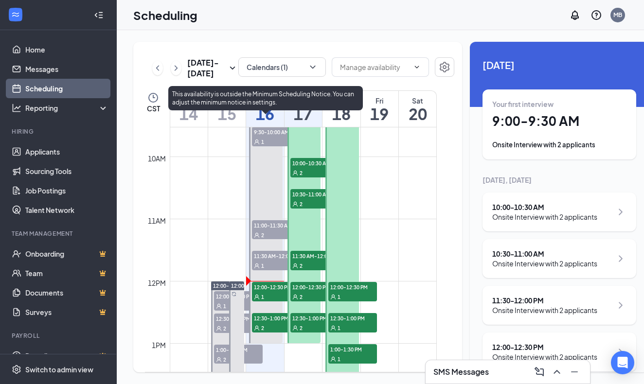
click at [277, 292] on span "12:00-12:30 PM" at bounding box center [276, 287] width 49 height 10
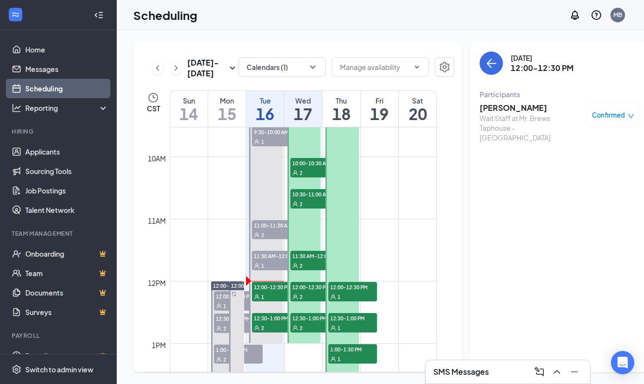
click at [503, 109] on h3 "Kristina Crawford" at bounding box center [531, 108] width 102 height 11
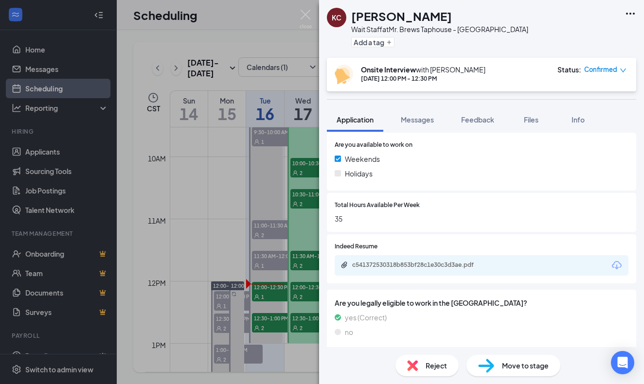
scroll to position [360, 0]
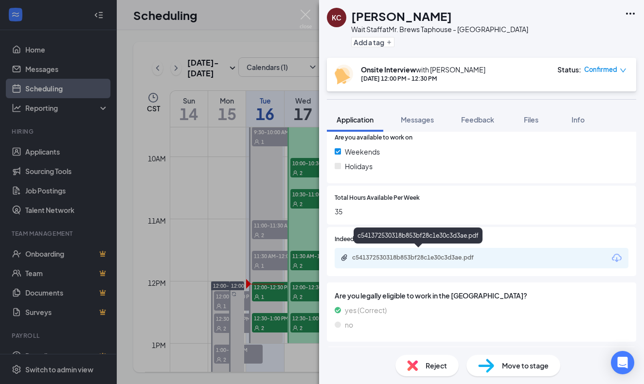
click at [469, 258] on div "c541372530318b853bf28c1e30c3d3ae.pdf" at bounding box center [420, 258] width 158 height 9
click at [304, 13] on img at bounding box center [306, 19] width 12 height 19
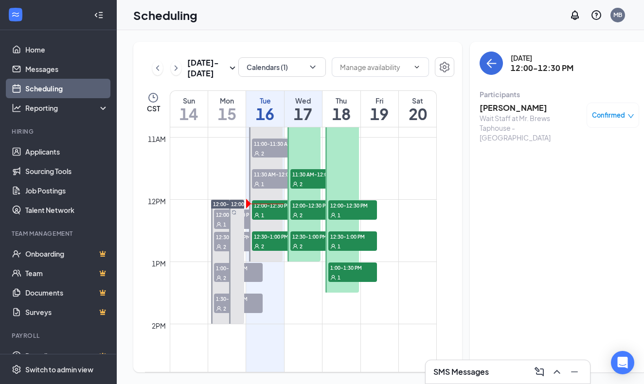
scroll to position [676, 0]
